Goal: Information Seeking & Learning: Understand process/instructions

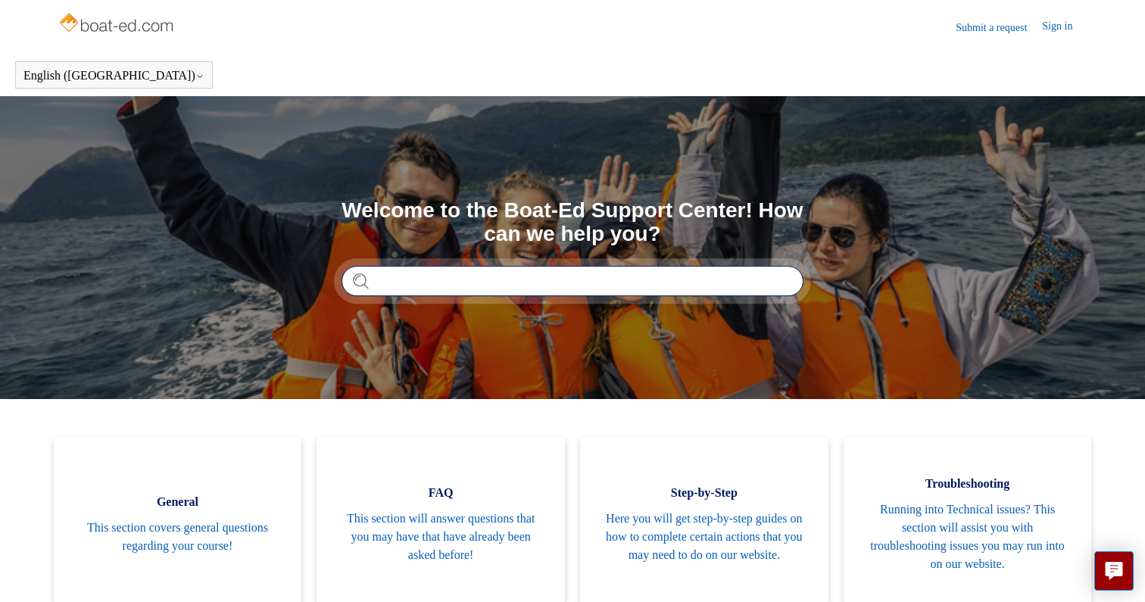
click at [501, 287] on input "Search" at bounding box center [573, 281] width 462 height 30
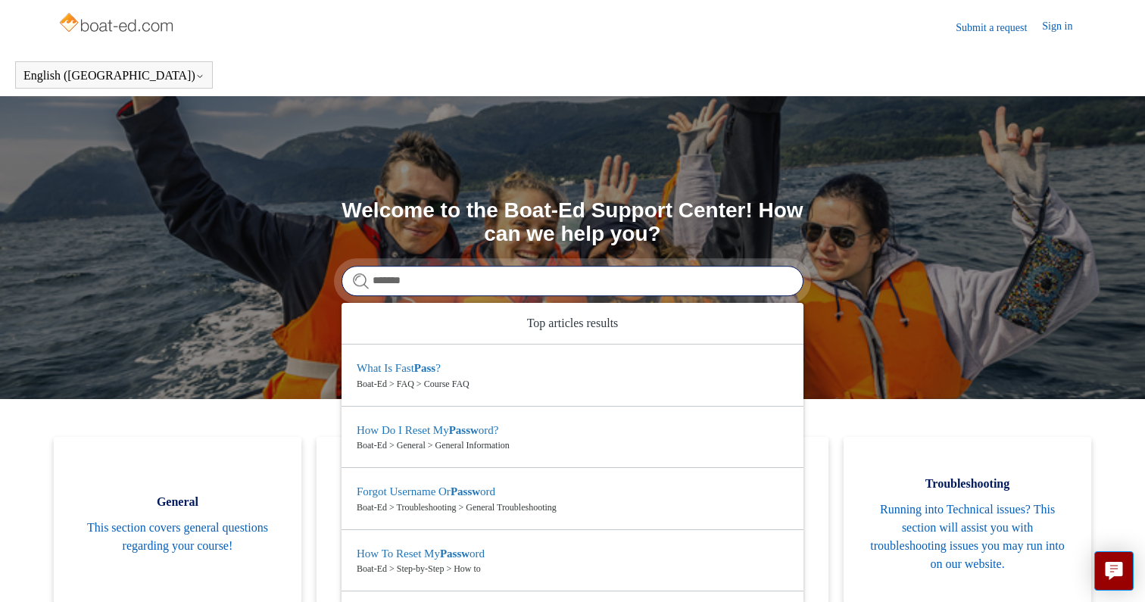
type input "********"
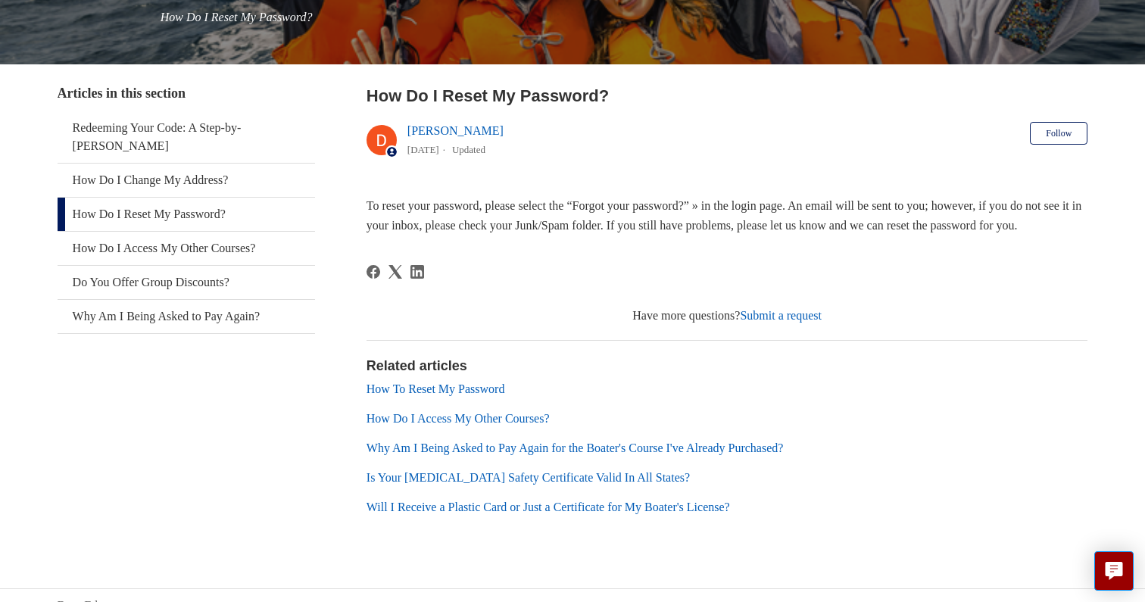
scroll to position [229, 0]
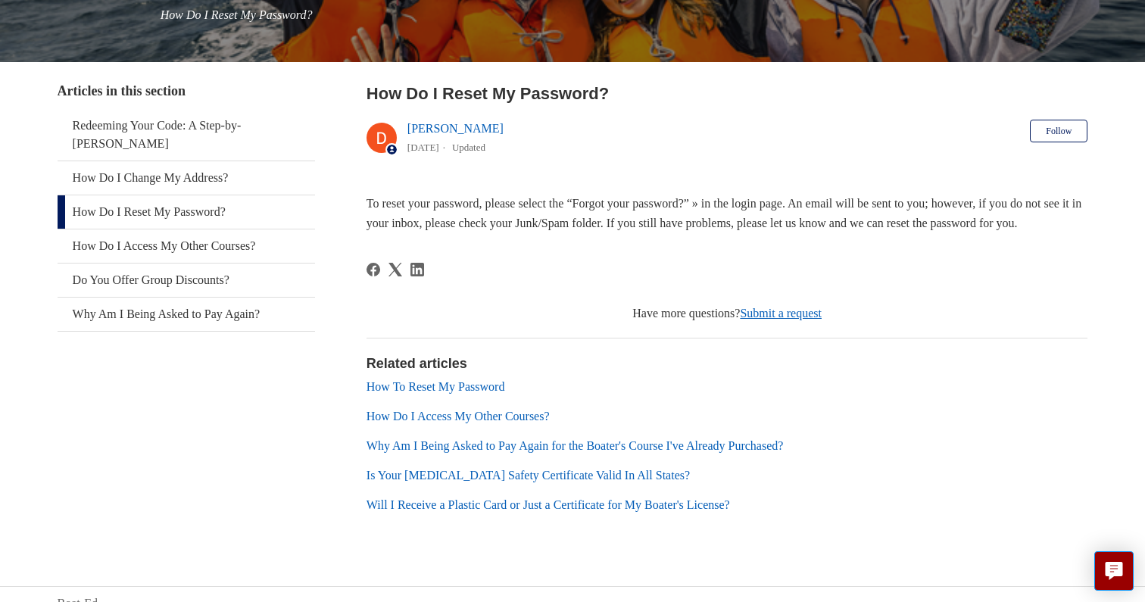
click at [782, 320] on link "Submit a request" at bounding box center [781, 313] width 82 height 13
click at [785, 220] on span "To reset your password, please select the “Forgot your password?” » in the logi…" at bounding box center [724, 213] width 715 height 33
click at [457, 130] on link "[PERSON_NAME]" at bounding box center [455, 128] width 96 height 13
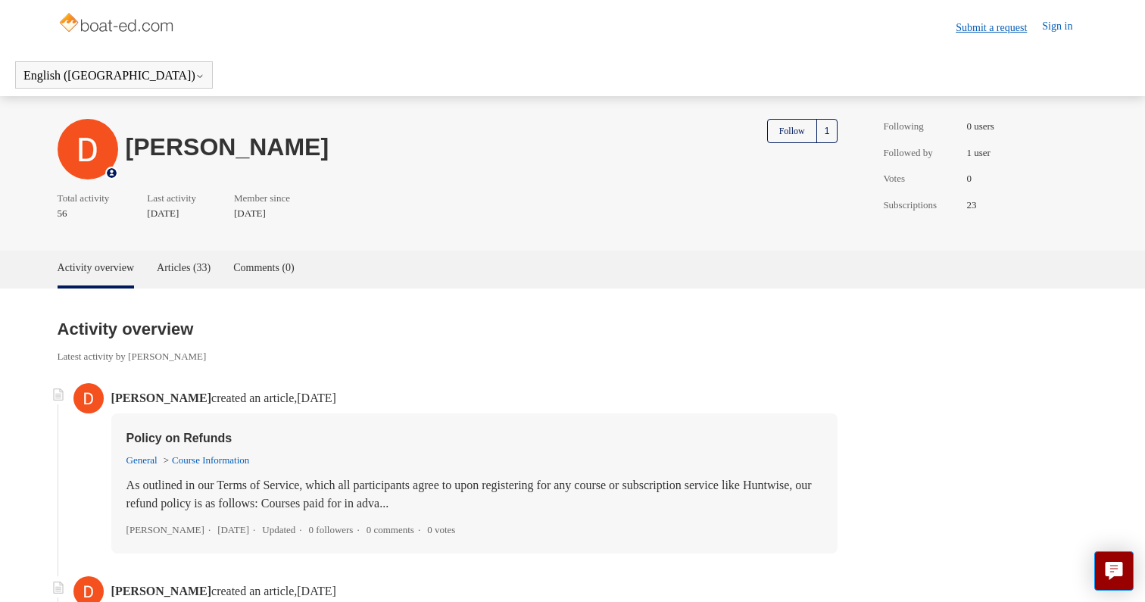
click at [996, 26] on link "Submit a request" at bounding box center [999, 28] width 86 height 16
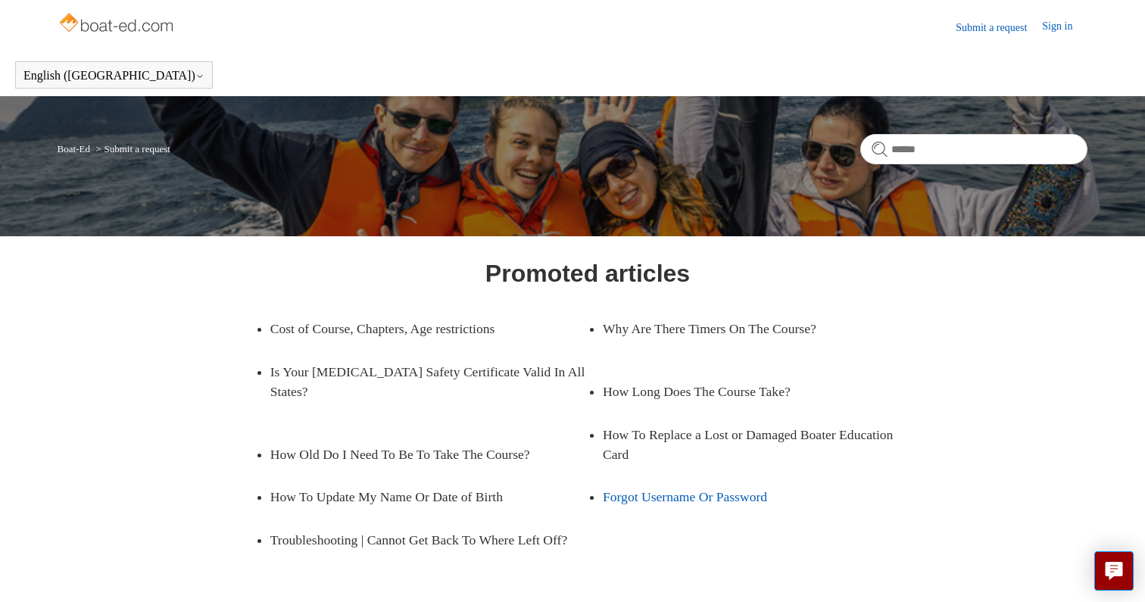
click at [732, 476] on link "Forgot Username Or Password" at bounding box center [750, 497] width 295 height 42
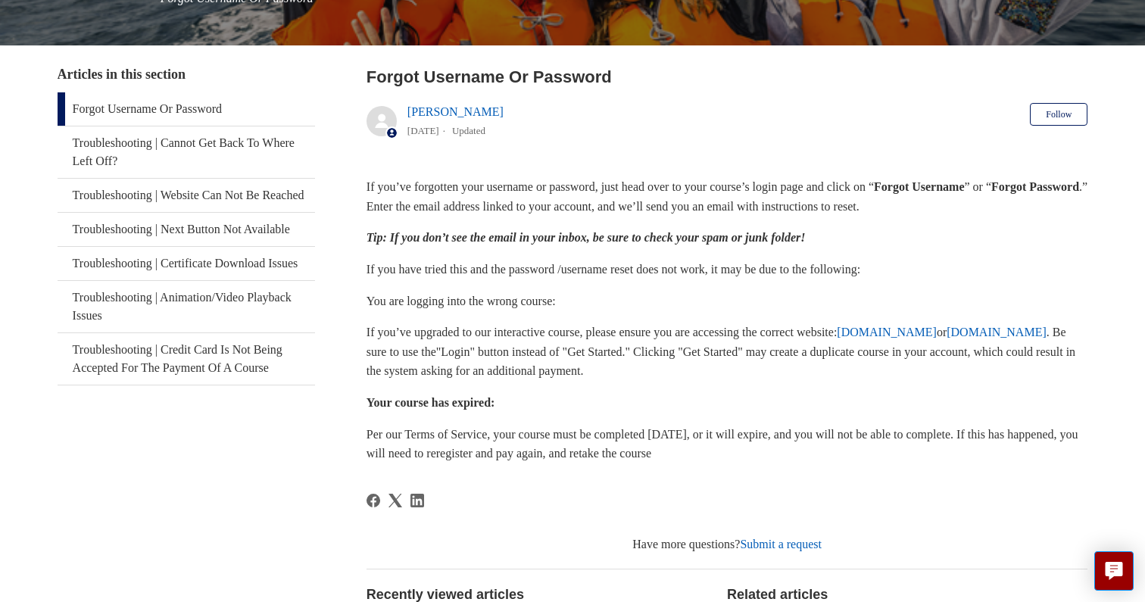
scroll to position [246, 0]
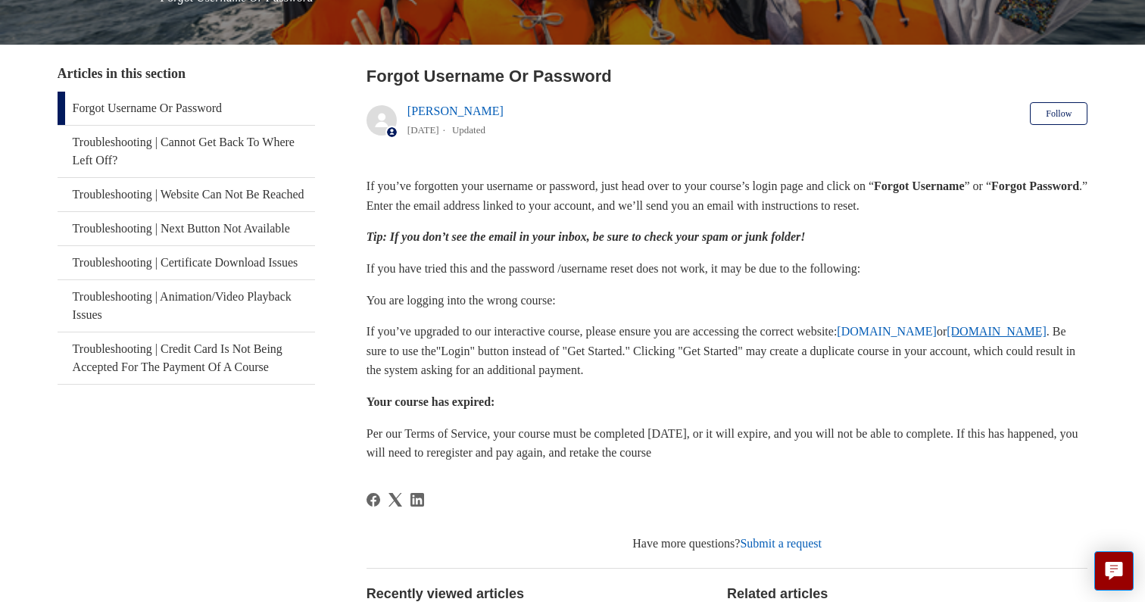
click at [947, 338] on link "[DOMAIN_NAME]" at bounding box center [997, 331] width 100 height 13
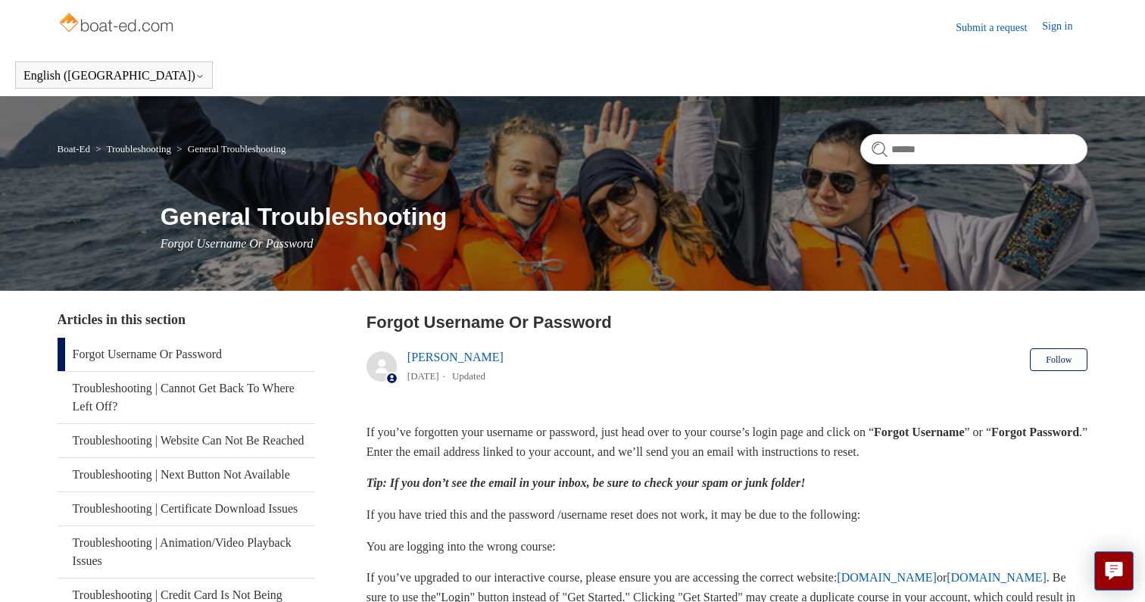
scroll to position [0, 0]
click at [1048, 27] on link "Sign in" at bounding box center [1064, 27] width 45 height 18
click at [113, 23] on img at bounding box center [118, 24] width 120 height 30
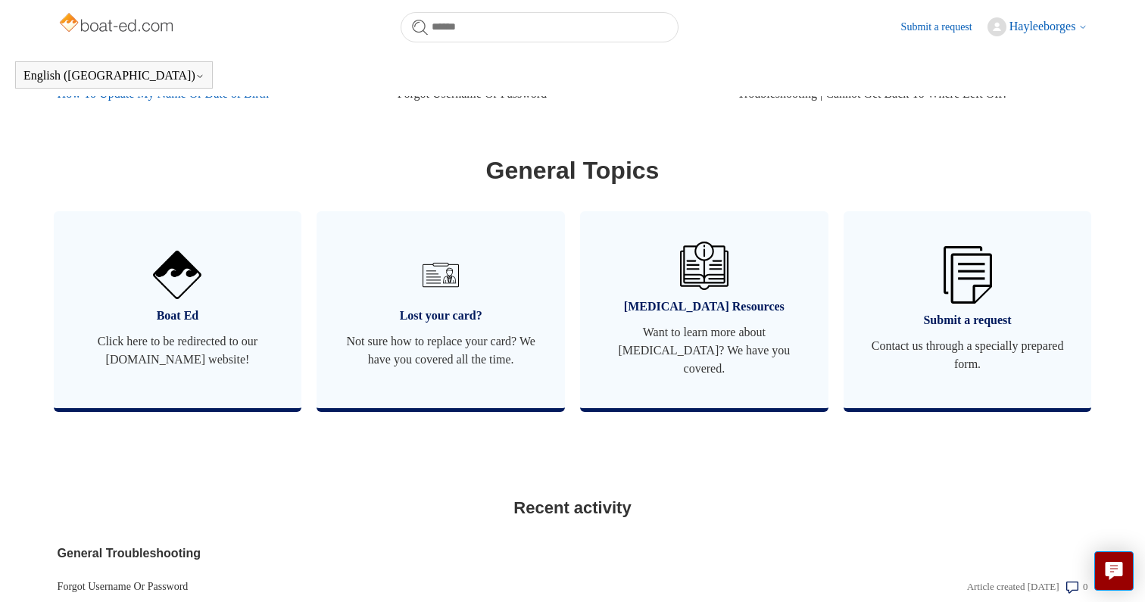
scroll to position [804, 0]
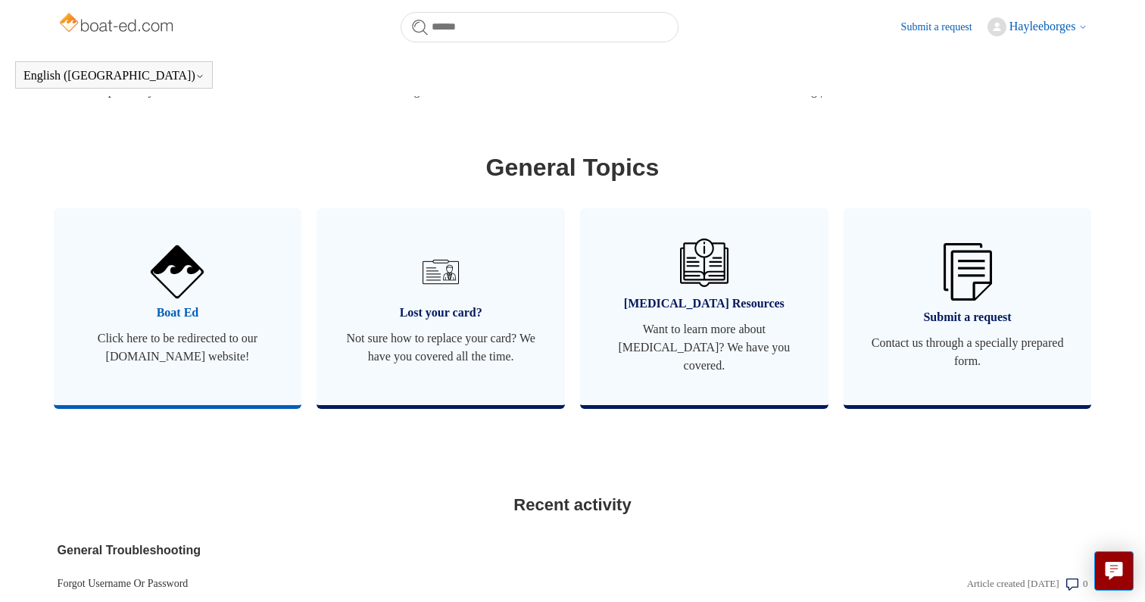
click at [177, 275] on img at bounding box center [177, 271] width 53 height 53
